Goal: Information Seeking & Learning: Understand process/instructions

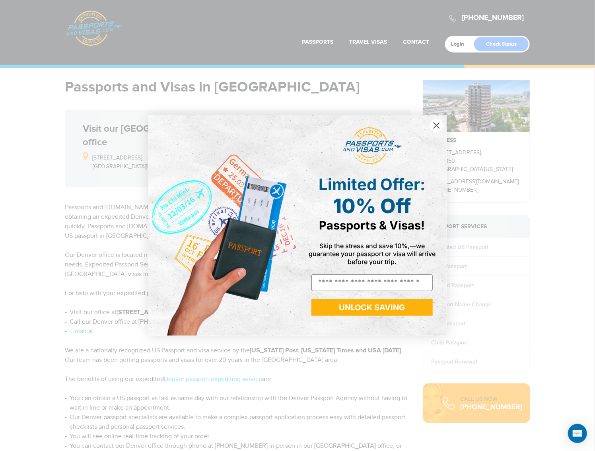
click at [434, 126] on circle "Close dialog" at bounding box center [436, 125] width 13 height 13
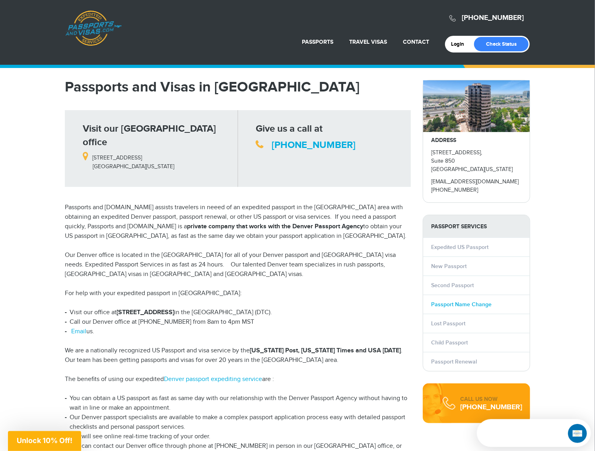
click at [440, 302] on link "Passport Name Change" at bounding box center [461, 304] width 60 height 7
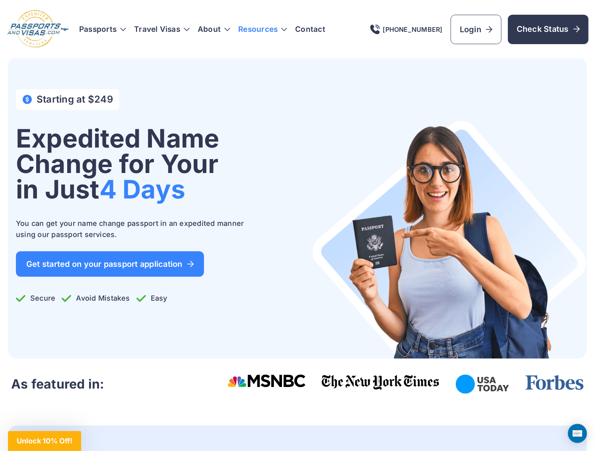
click at [253, 29] on h3 "Resources" at bounding box center [262, 29] width 49 height 8
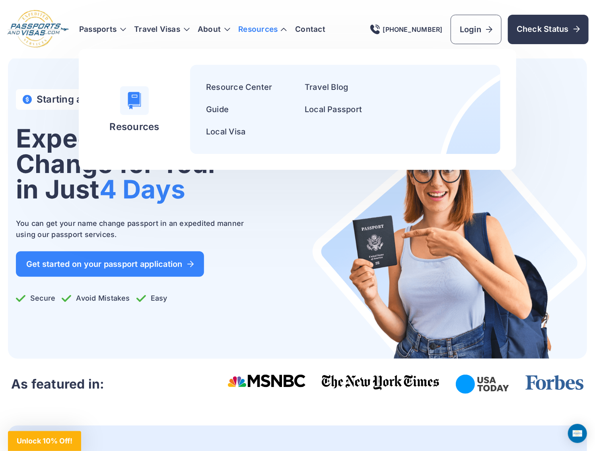
click at [253, 29] on h3 "Resources" at bounding box center [262, 29] width 49 height 8
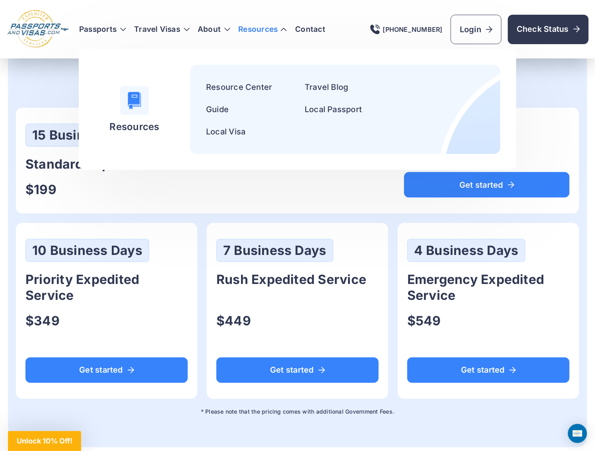
scroll to position [398, 0]
click at [198, 217] on div "Get your Passport Name Change [DATE] 15 Business Days Standard Expedited Servic…" at bounding box center [297, 238] width 579 height 356
